Goal: Complete application form

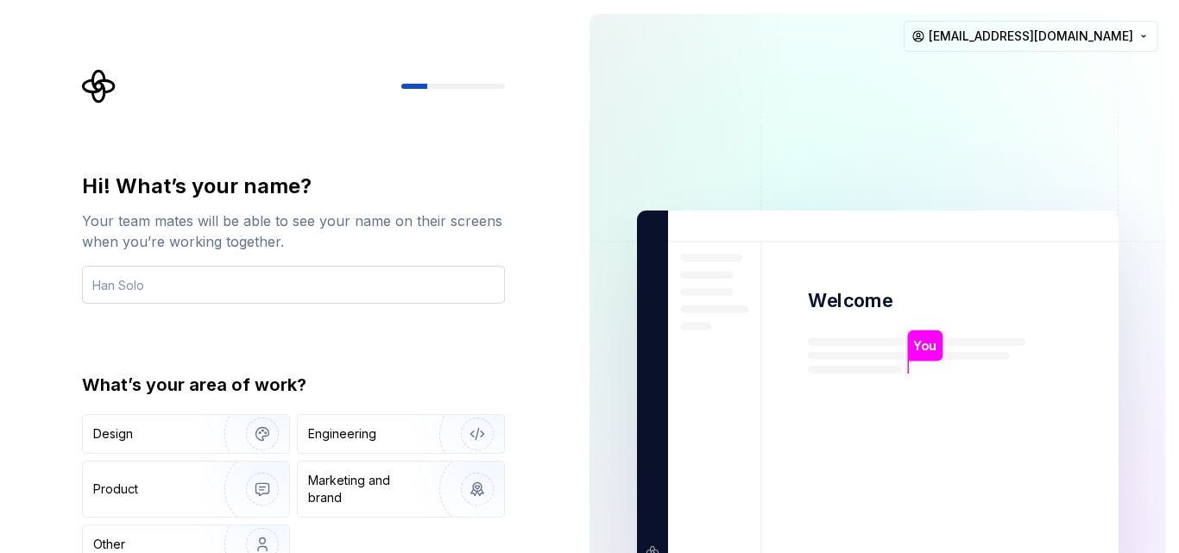
type input "ِ"
type input "[PERSON_NAME]"
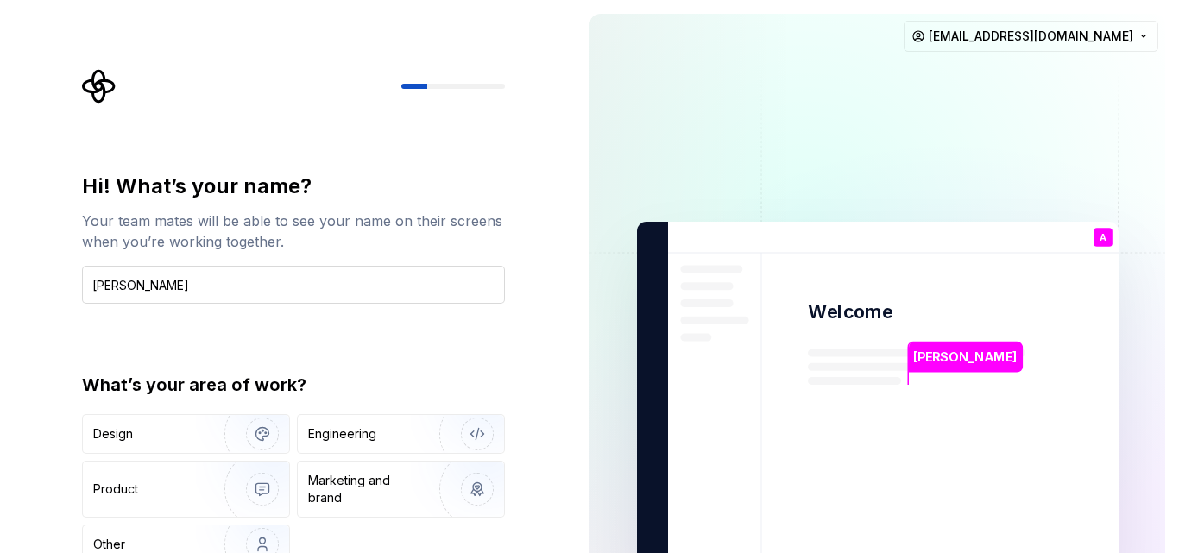
click at [486, 301] on input "[PERSON_NAME]" at bounding box center [293, 285] width 423 height 38
click at [326, 363] on div "Hi! What’s your name? Your team mates will be able to see your name on their sc…" at bounding box center [293, 380] width 423 height 414
click at [458, 443] on img "button" at bounding box center [466, 434] width 111 height 116
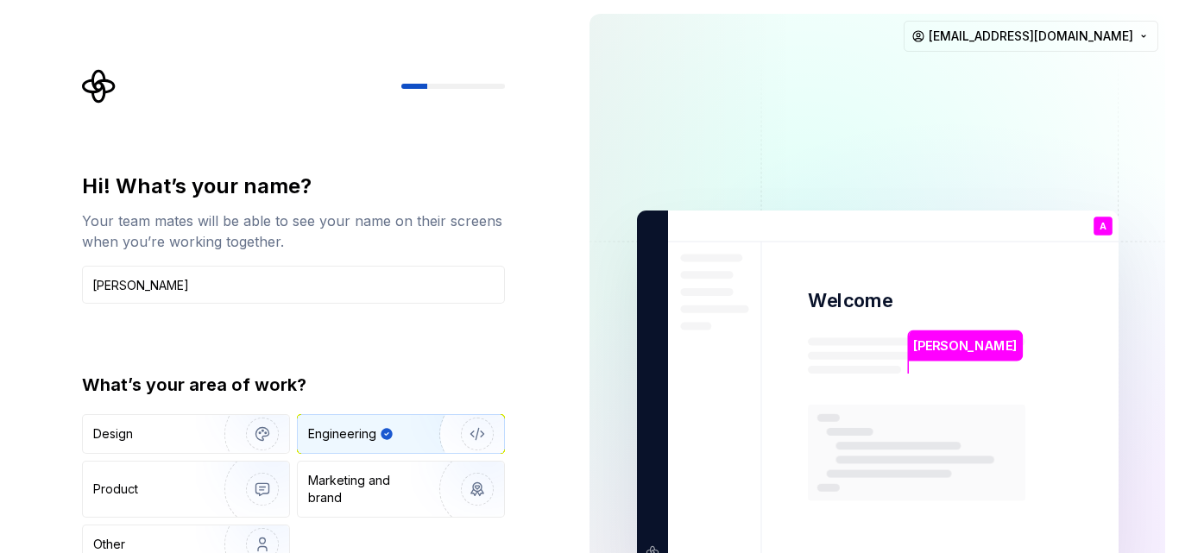
click at [256, 219] on div "Your team mates will be able to see your name on their screens when you’re work…" at bounding box center [293, 231] width 423 height 41
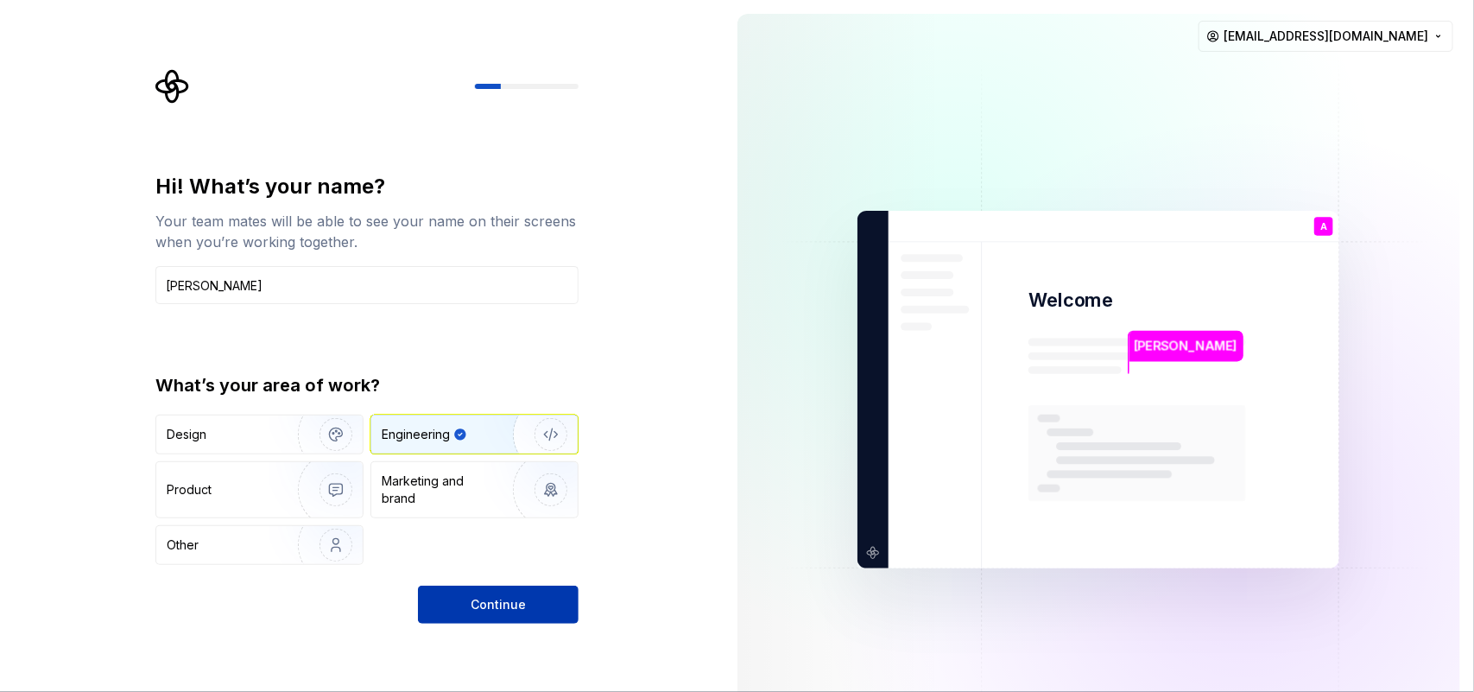
click at [509, 553] on span "Continue" at bounding box center [497, 604] width 55 height 17
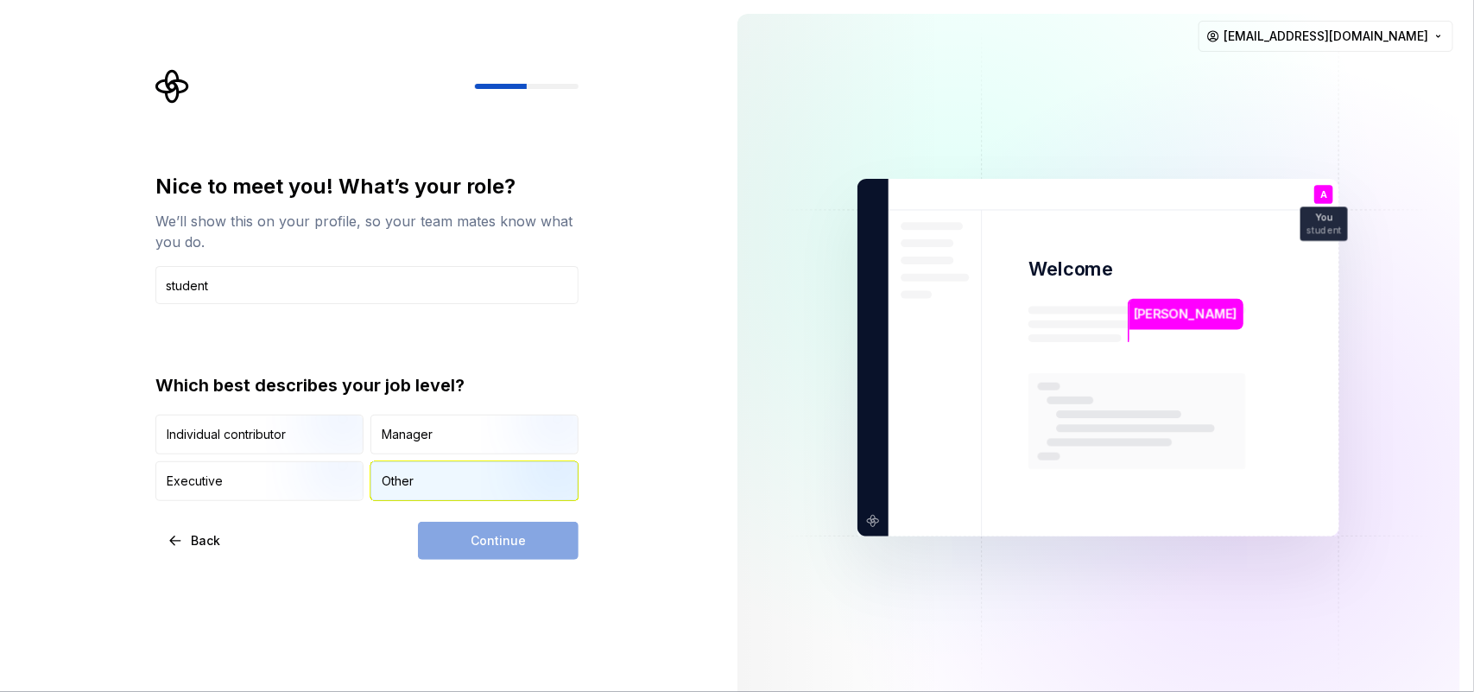
type input "student"
click at [445, 482] on div "Other" at bounding box center [474, 481] width 206 height 38
click at [515, 553] on button "Continue" at bounding box center [498, 540] width 161 height 38
click at [515, 553] on div "Continue" at bounding box center [498, 540] width 161 height 38
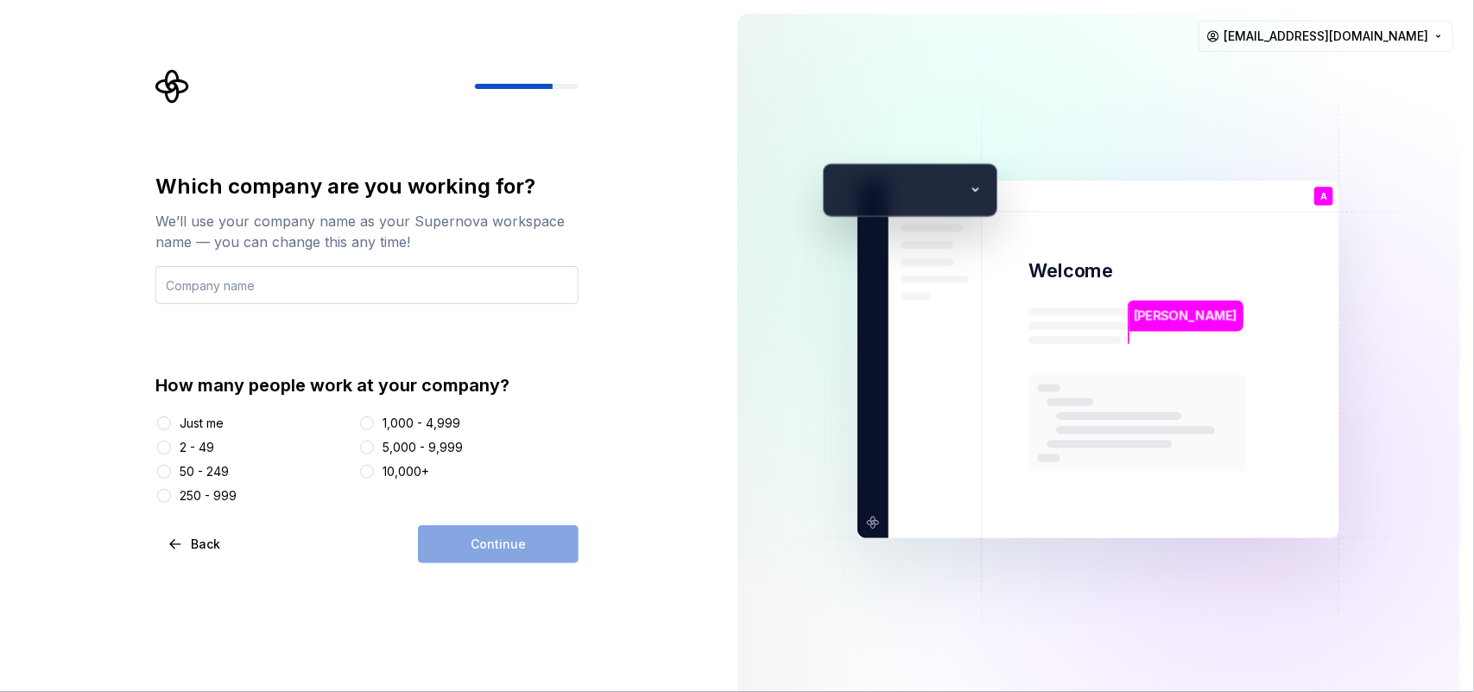
click at [313, 281] on input "text" at bounding box center [366, 285] width 423 height 38
type input "n"
type input "m"
type input "no"
click at [161, 430] on div at bounding box center [163, 422] width 17 height 17
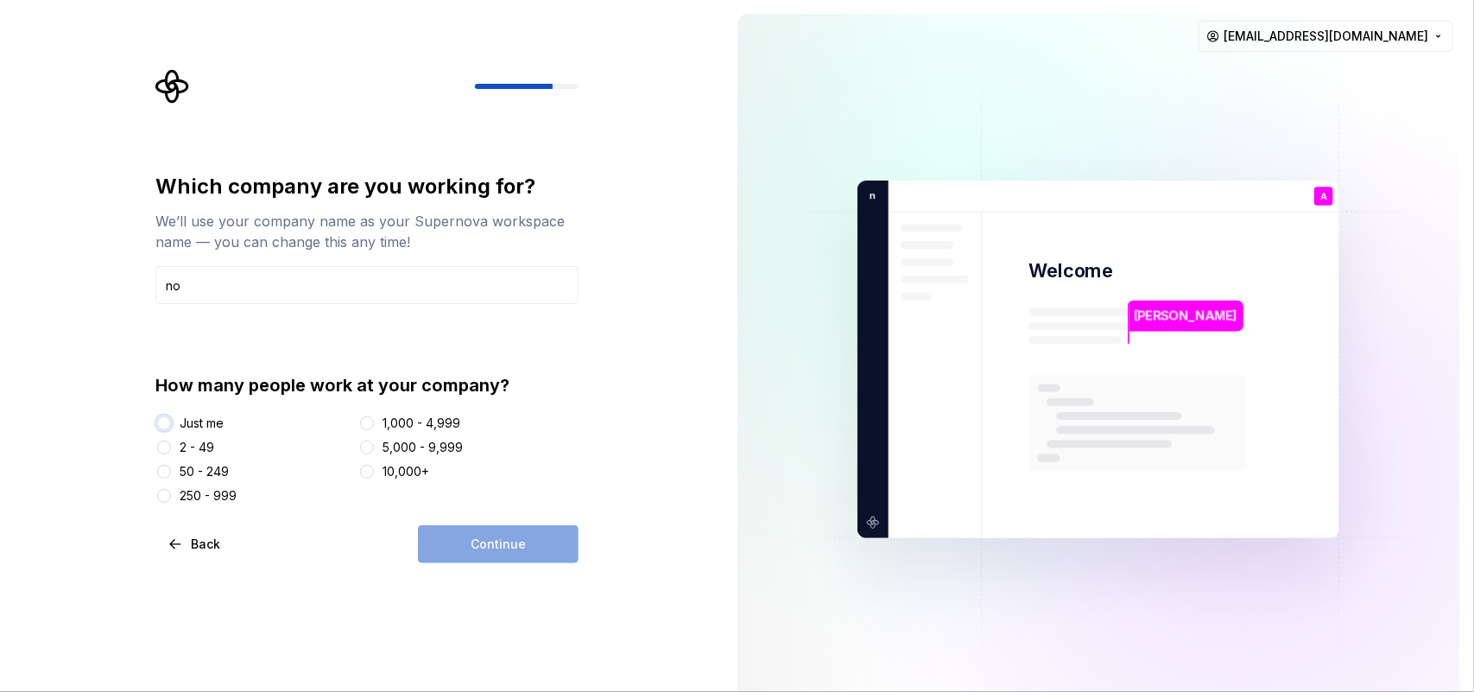
click at [162, 427] on button "Just me" at bounding box center [164, 423] width 14 height 14
click at [482, 549] on span "Continue" at bounding box center [497, 543] width 55 height 17
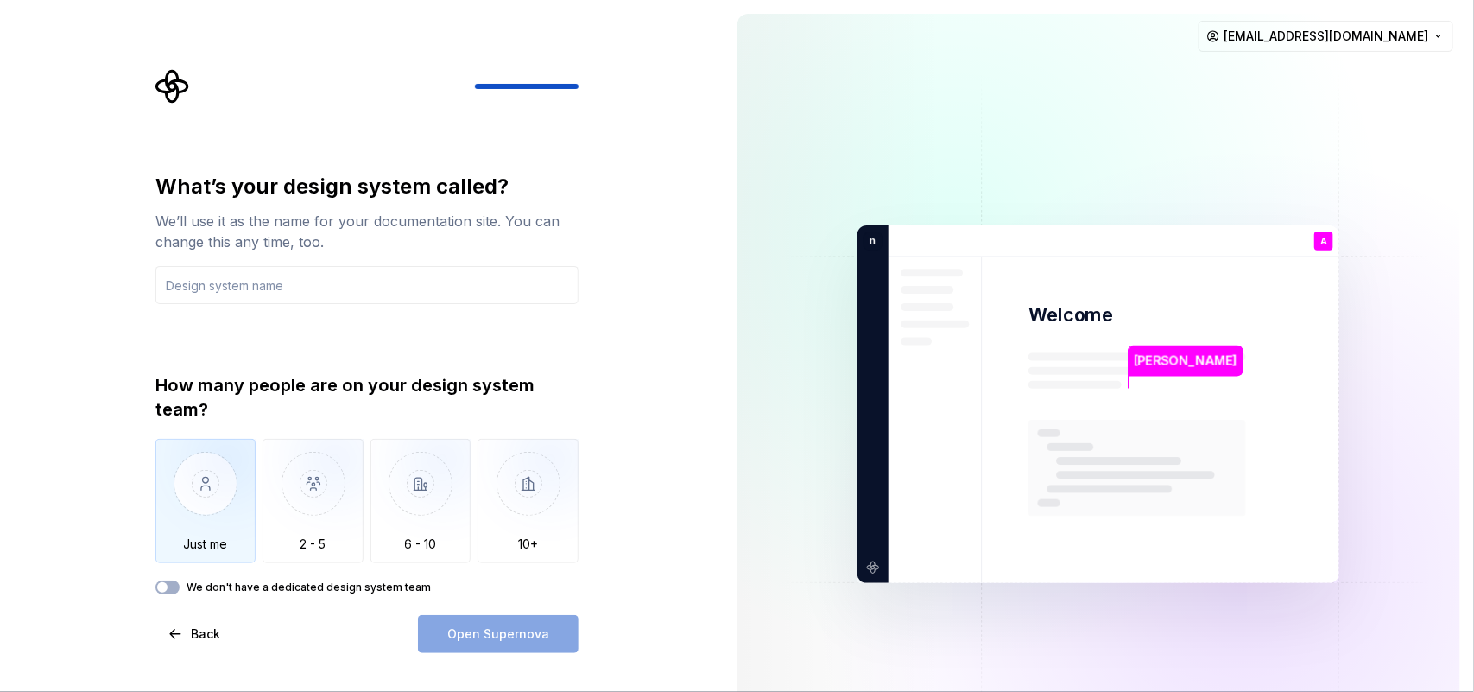
click at [227, 509] on img "button" at bounding box center [205, 497] width 101 height 116
click at [320, 287] on input "text" at bounding box center [366, 285] width 423 height 38
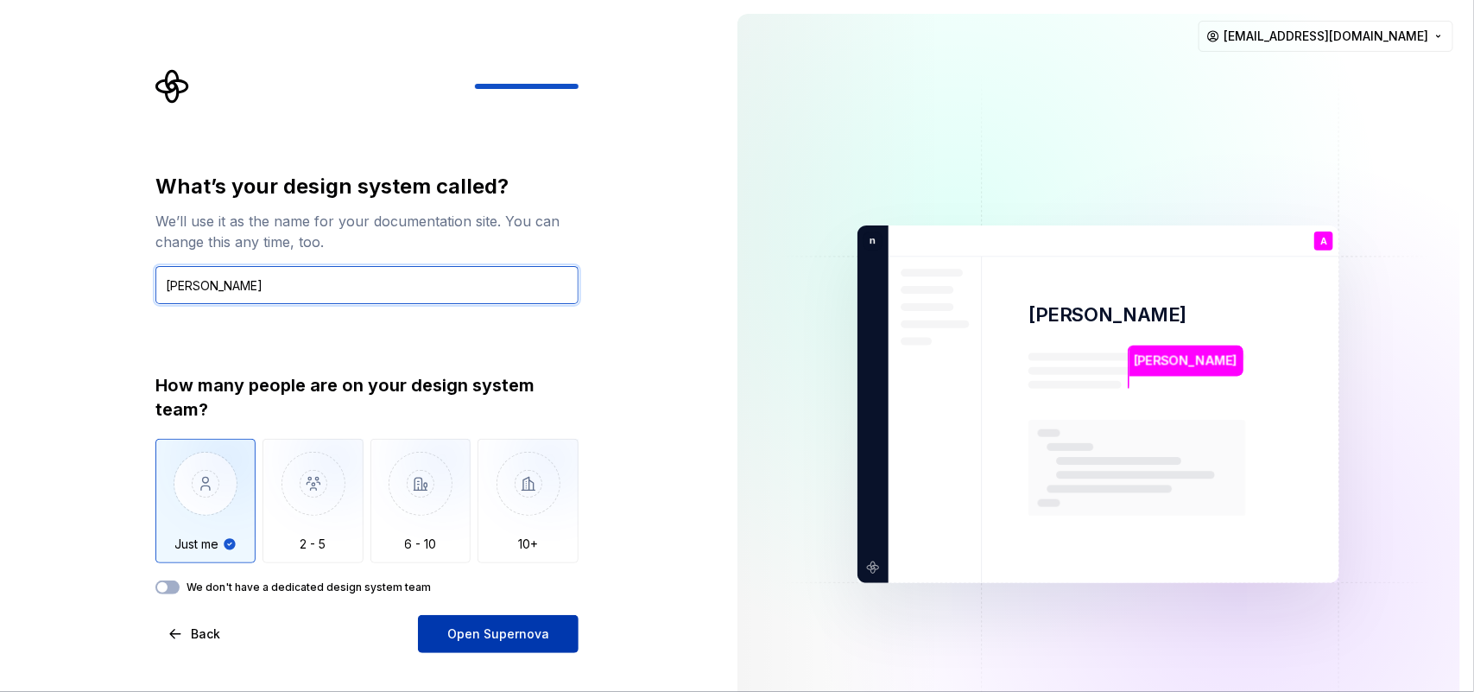
type input "[PERSON_NAME]"
click at [562, 553] on button "Open Supernova" at bounding box center [498, 634] width 161 height 38
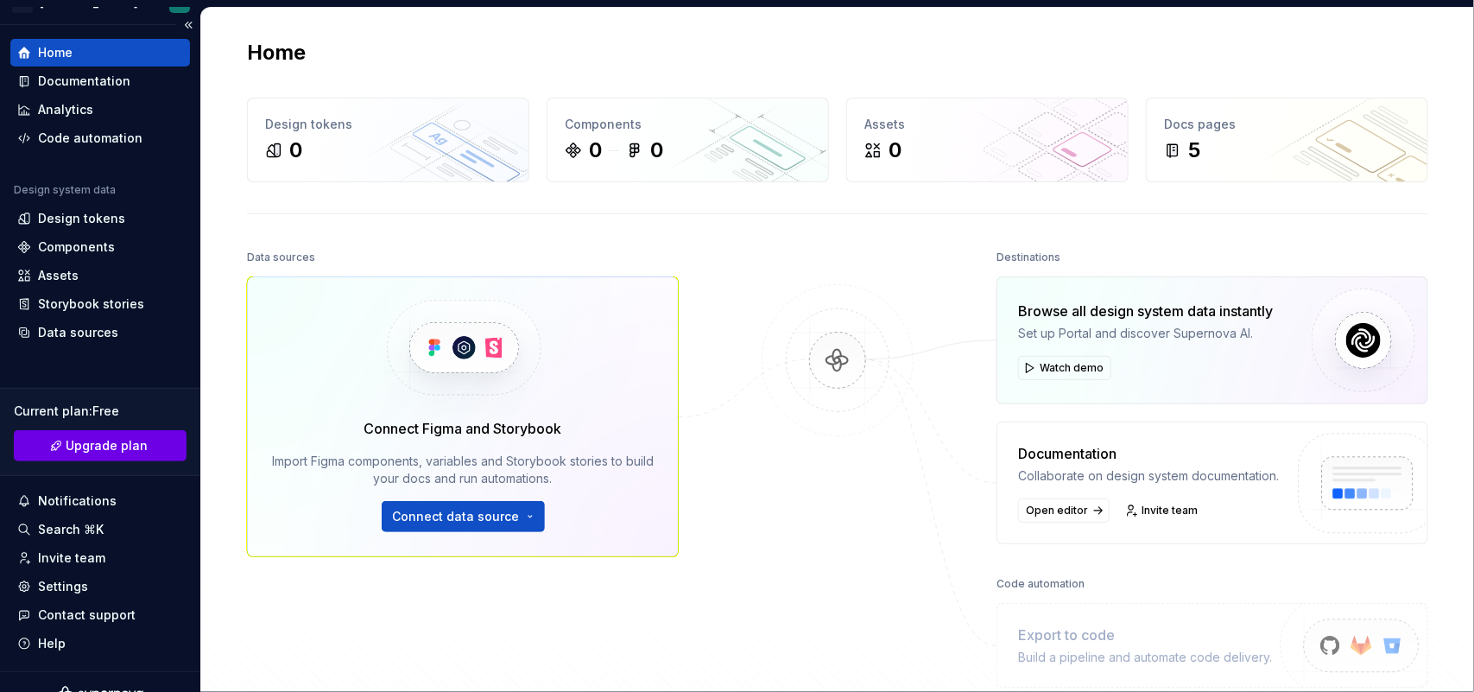
scroll to position [53, 0]
